Goal: Information Seeking & Learning: Learn about a topic

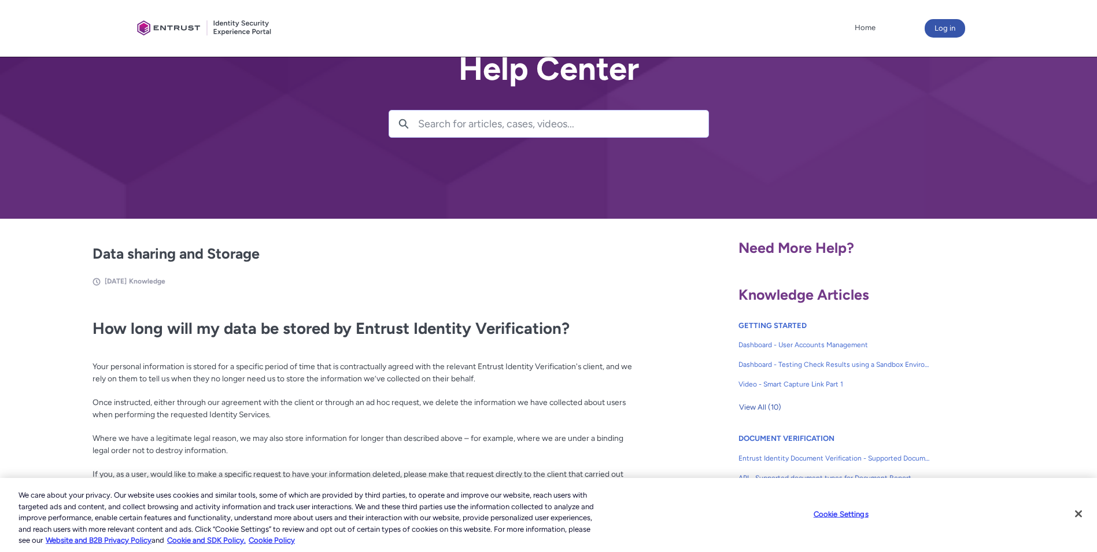
scroll to position [58, 0]
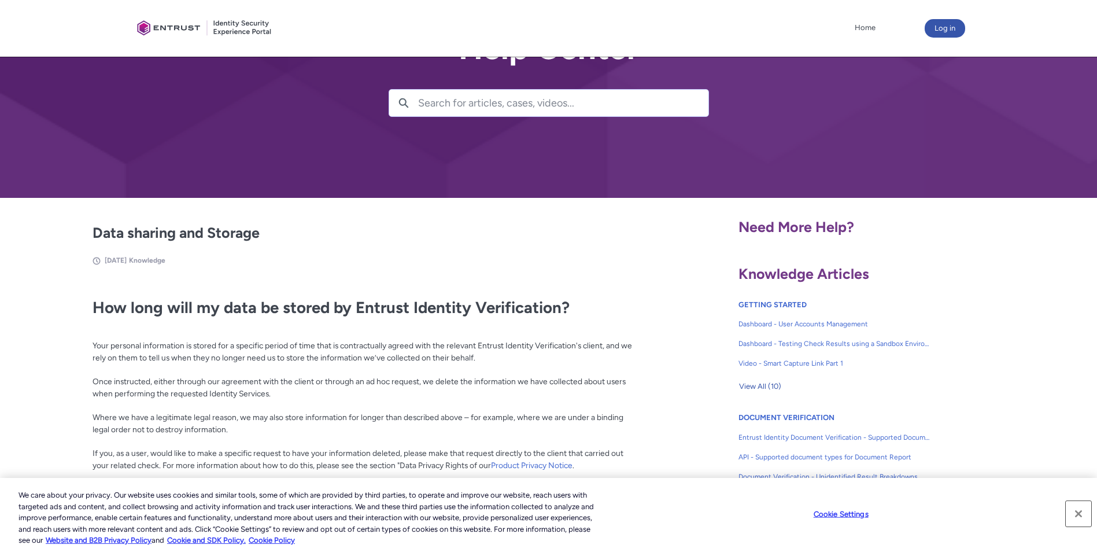
click at [1080, 515] on button "Close" at bounding box center [1078, 513] width 25 height 25
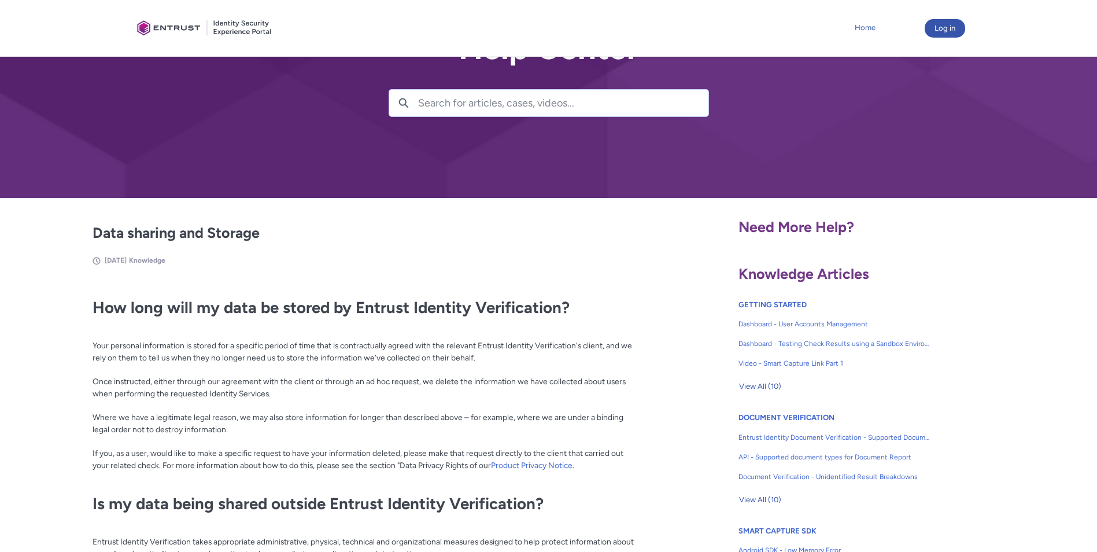
click at [862, 25] on link "Home" at bounding box center [865, 27] width 27 height 17
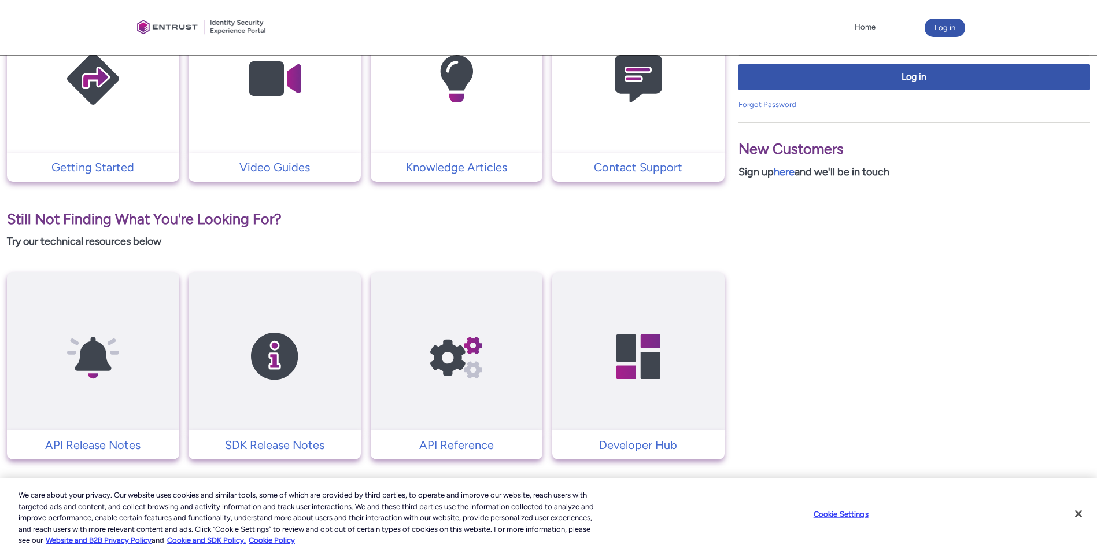
scroll to position [320, 0]
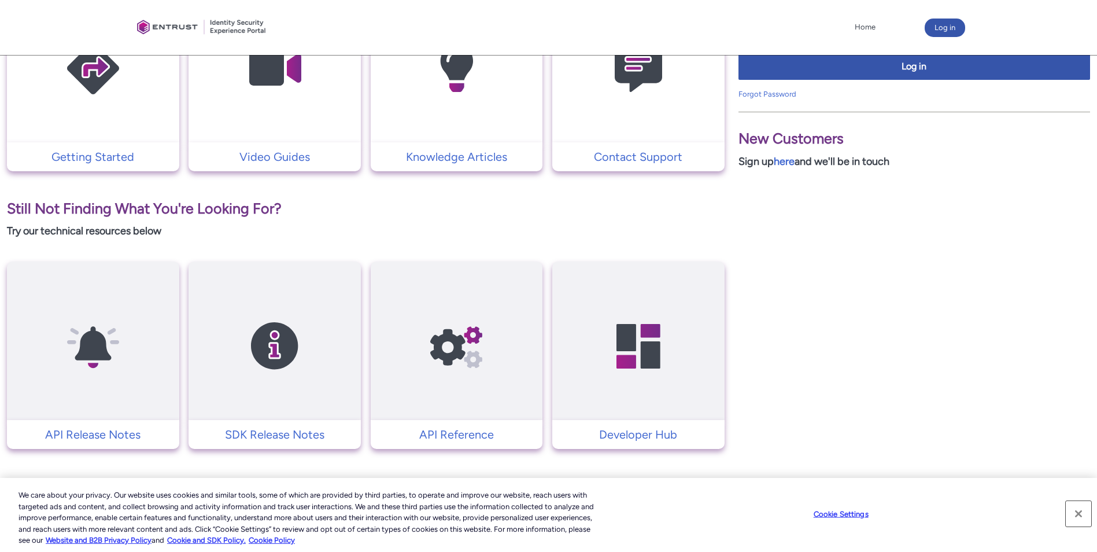
click at [1082, 511] on button "Close" at bounding box center [1078, 513] width 25 height 25
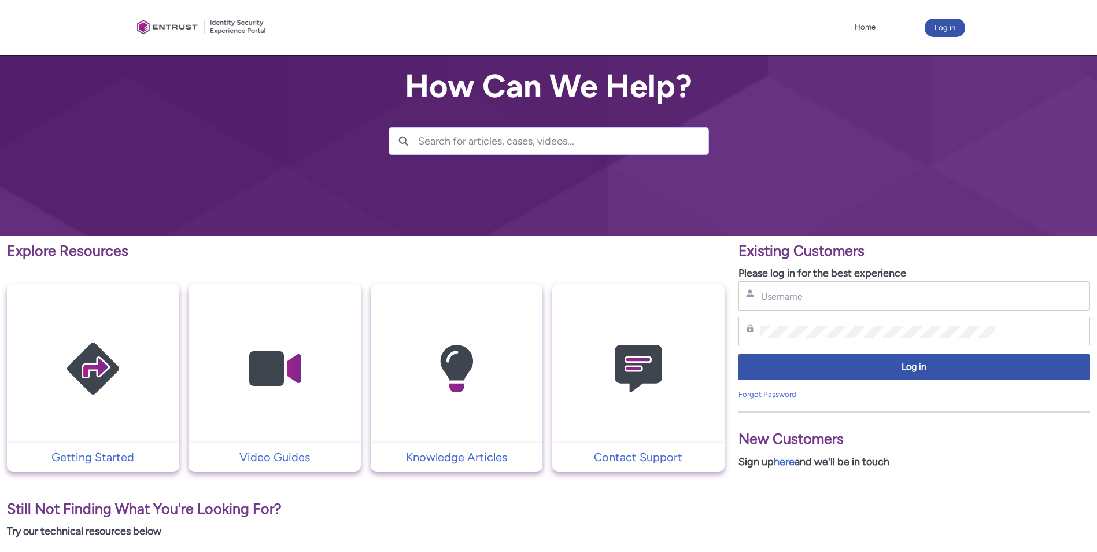
scroll to position [0, 0]
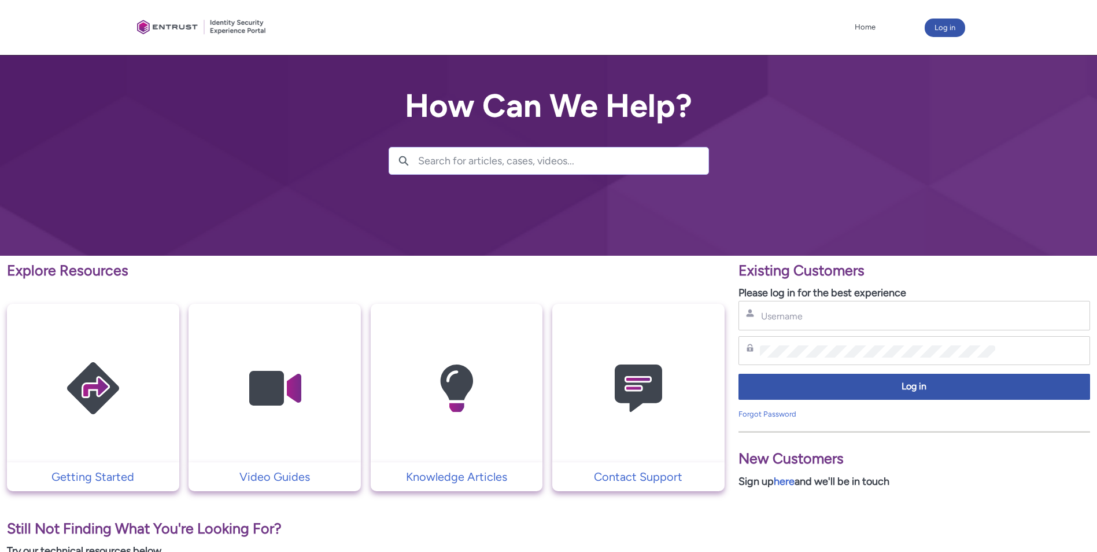
click at [142, 391] on img at bounding box center [93, 388] width 110 height 124
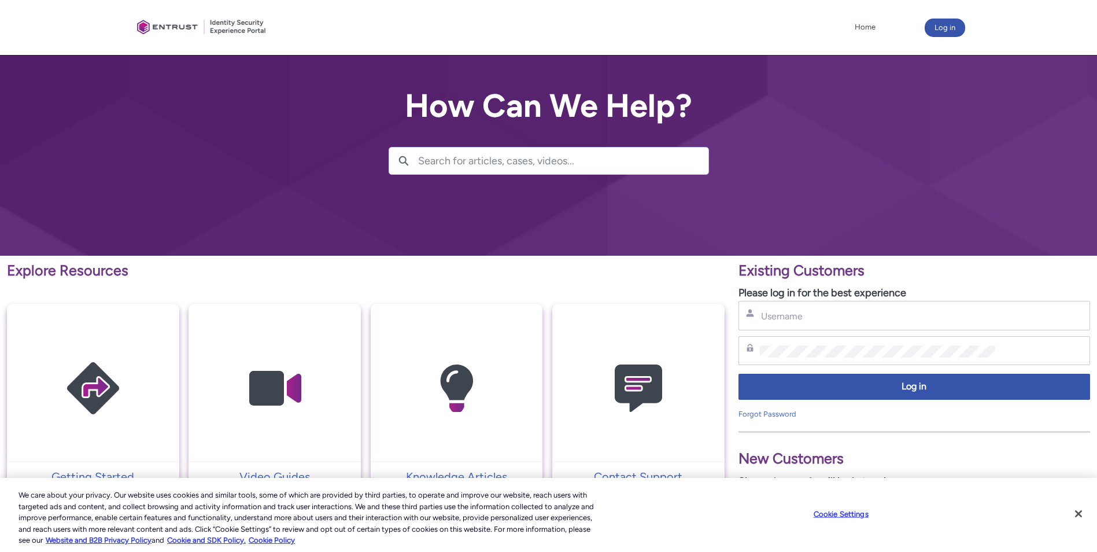
click at [161, 22] on div at bounding box center [201, 27] width 139 height 43
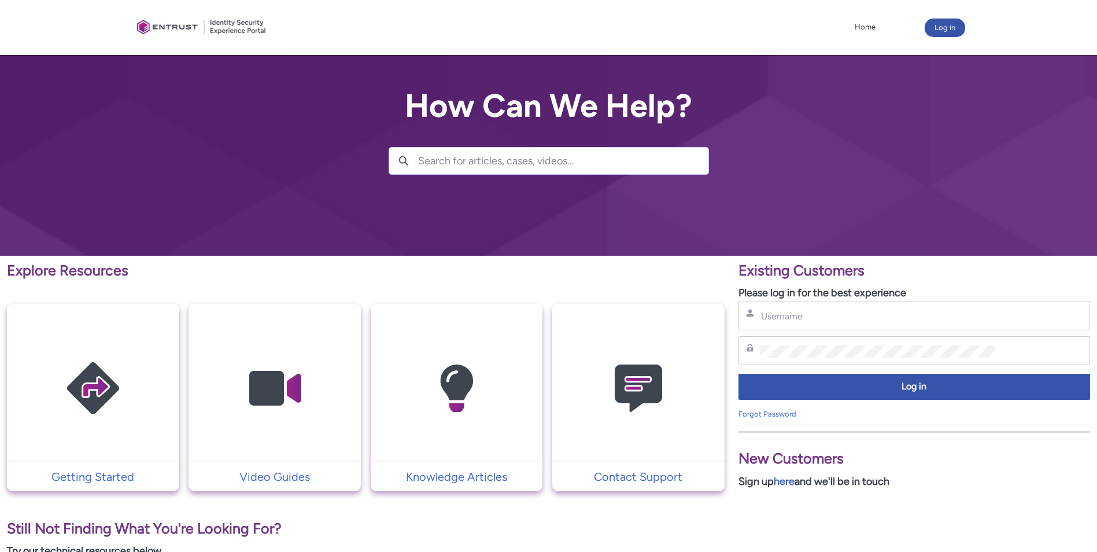
click at [291, 393] on img at bounding box center [275, 388] width 110 height 124
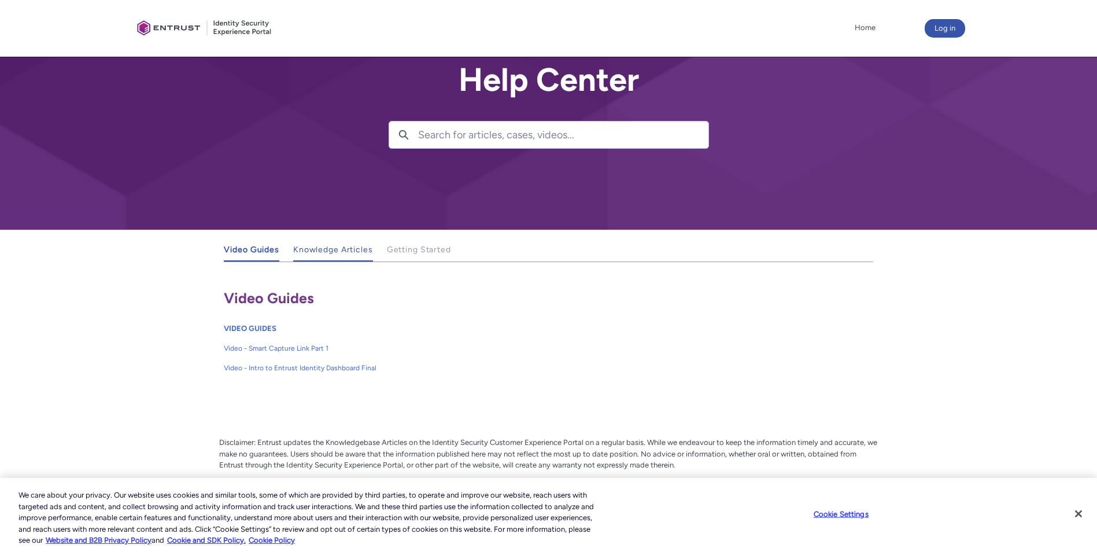
scroll to position [48, 0]
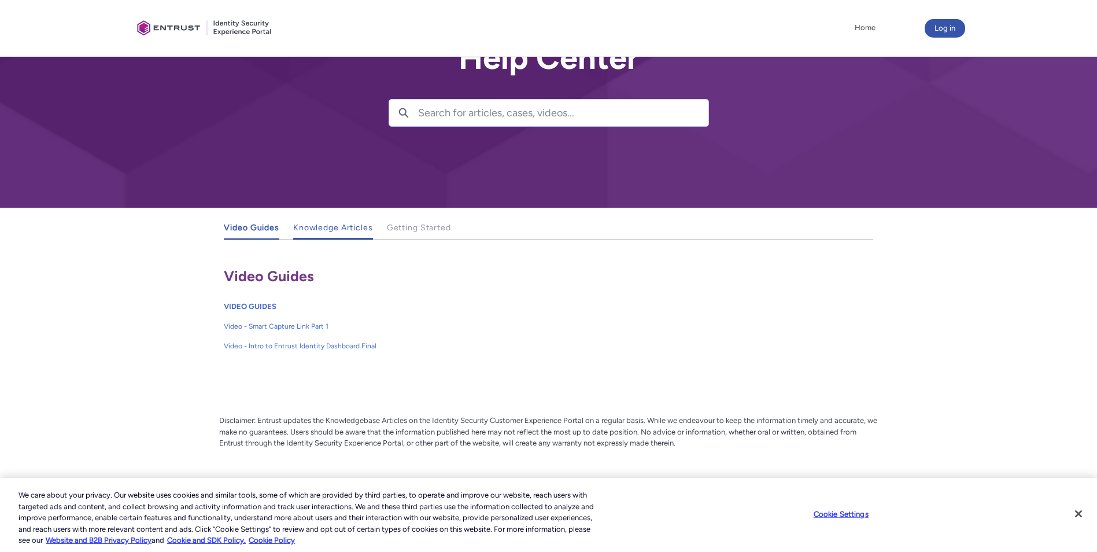
click at [354, 228] on span "Knowledge Articles" at bounding box center [333, 228] width 80 height 10
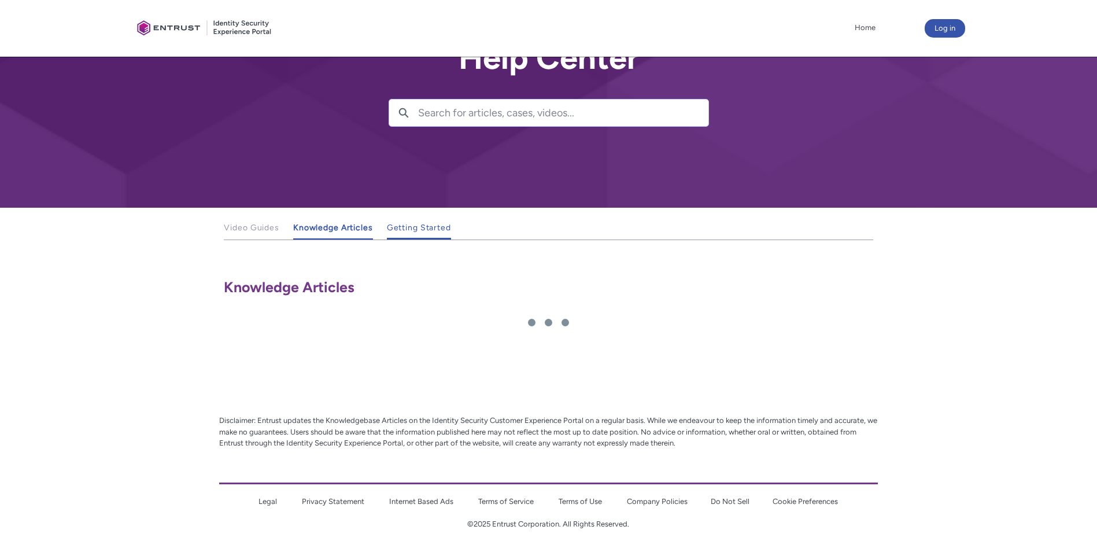
click at [437, 227] on span "Getting Started" at bounding box center [419, 228] width 64 height 10
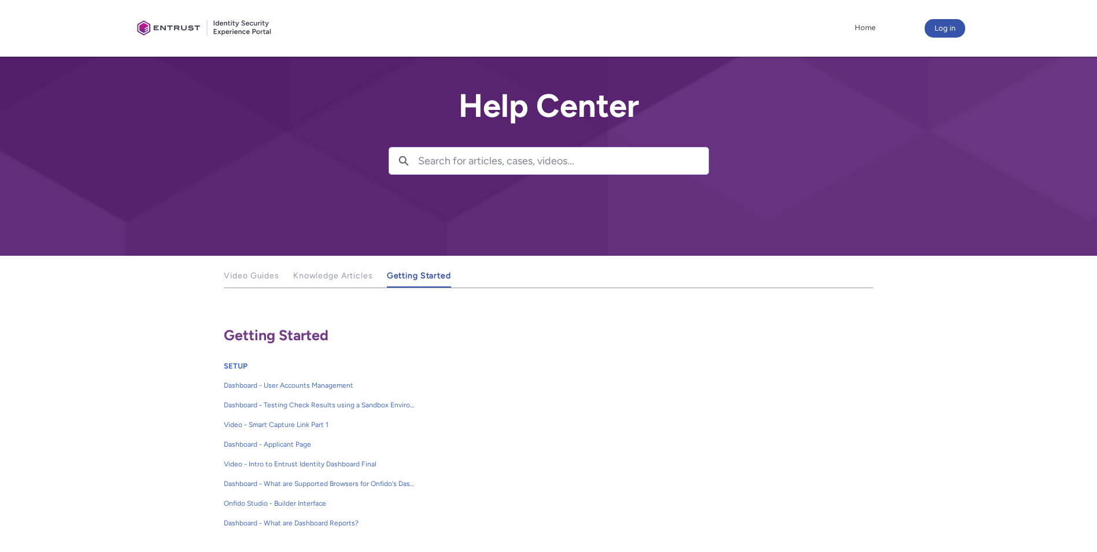
click at [145, 32] on div at bounding box center [204, 28] width 145 height 45
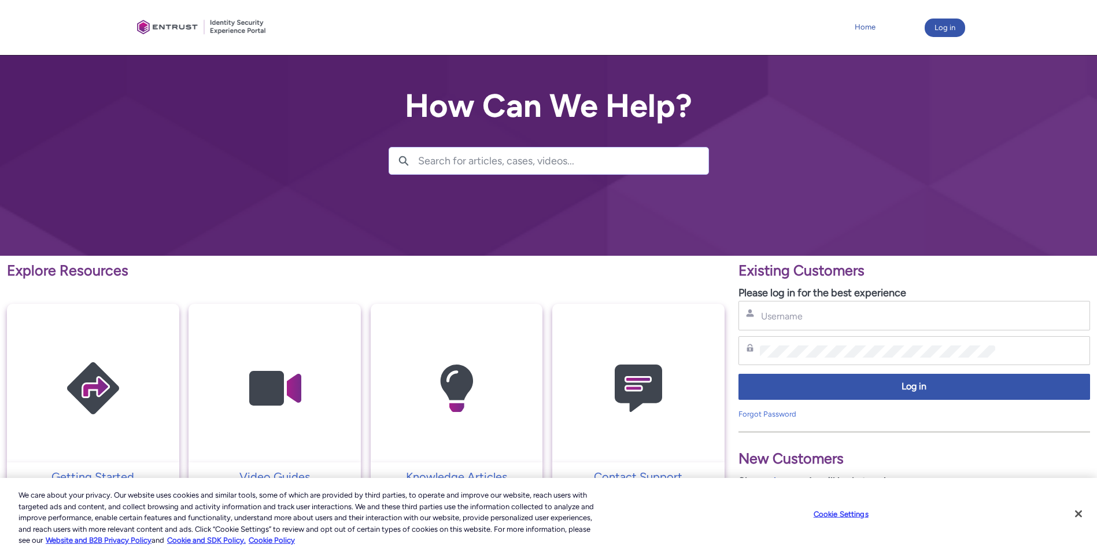
click at [866, 28] on link "Home" at bounding box center [865, 27] width 27 height 17
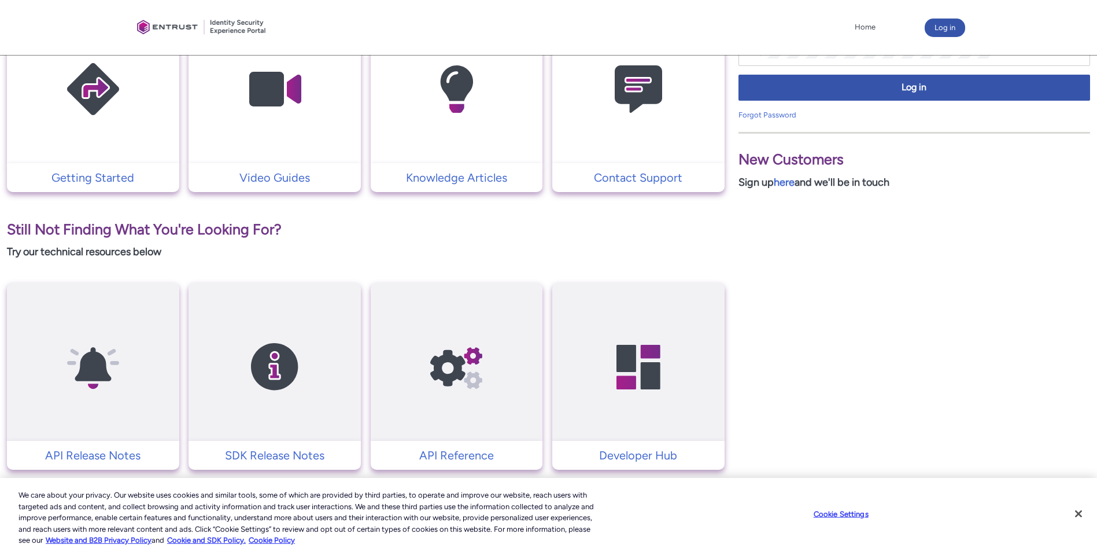
scroll to position [320, 0]
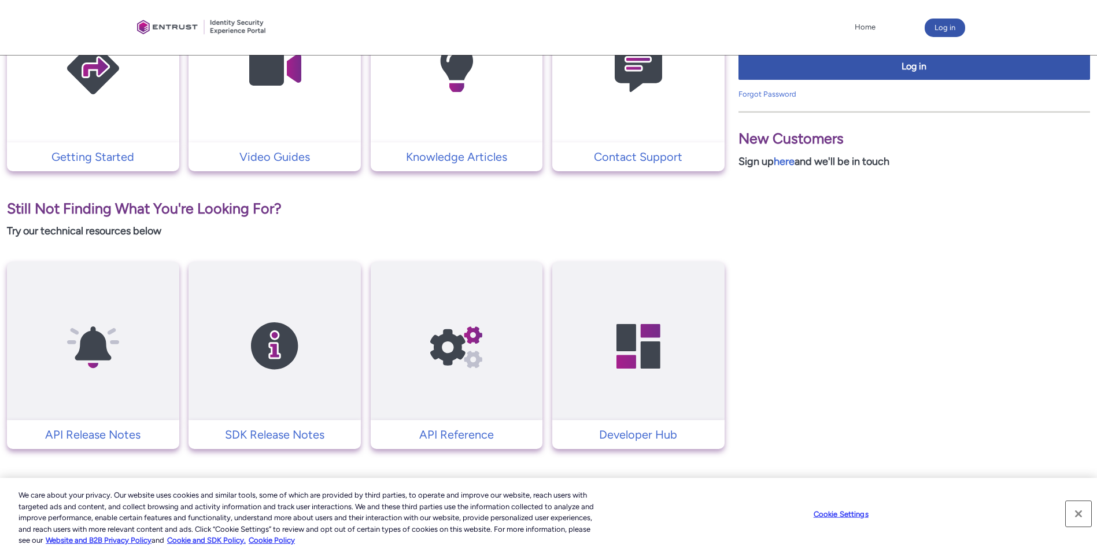
click at [1085, 508] on button "Close" at bounding box center [1078, 513] width 25 height 25
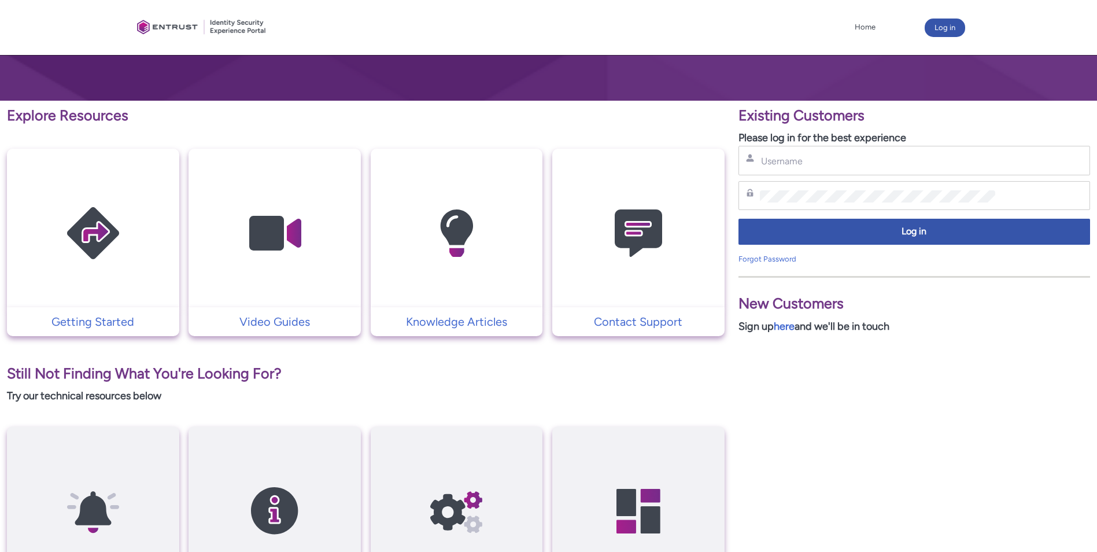
scroll to position [0, 0]
